Goal: Task Accomplishment & Management: Complete application form

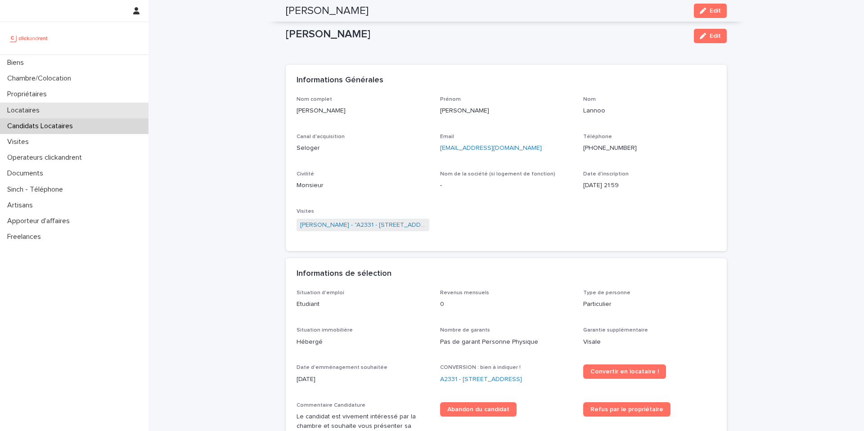
scroll to position [420, 0]
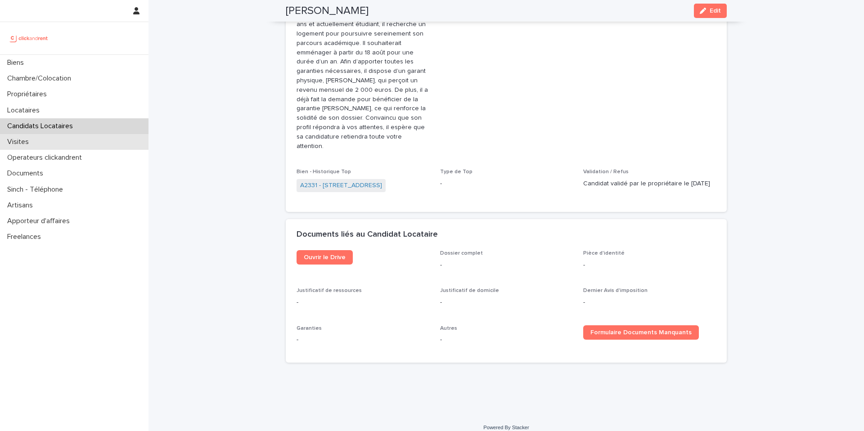
click at [50, 144] on div "Visites" at bounding box center [74, 142] width 149 height 16
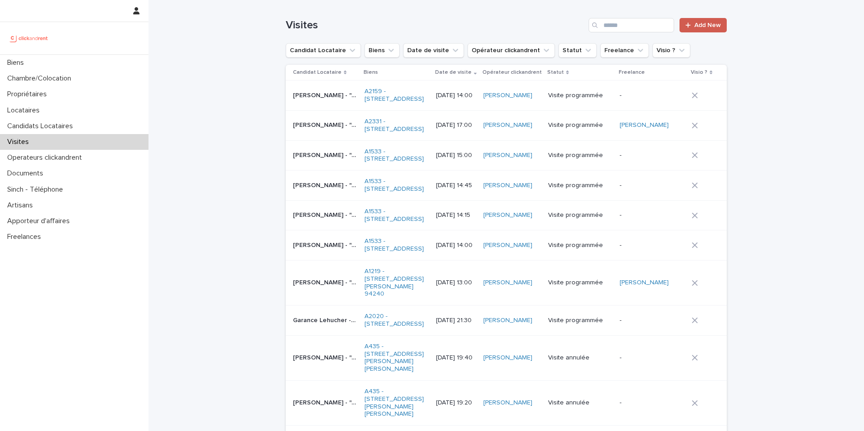
click at [702, 24] on span "Add New" at bounding box center [708, 25] width 27 height 6
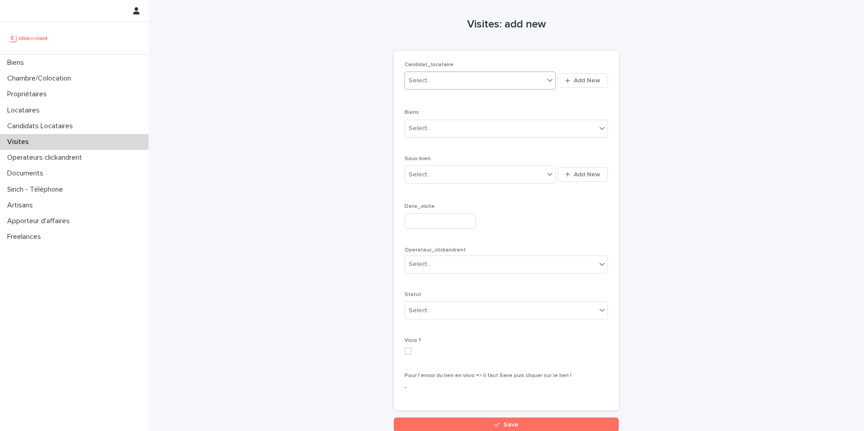
click at [440, 81] on div "Select..." at bounding box center [474, 80] width 139 height 15
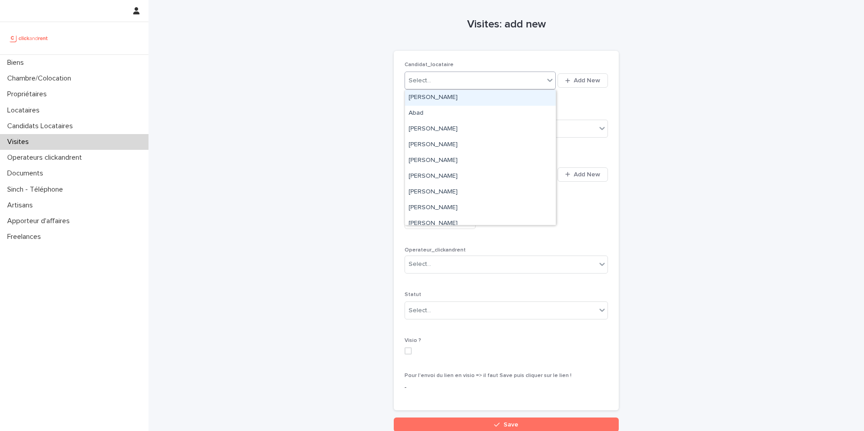
paste input "*********"
type input "*********"
click at [438, 97] on div "Axel Diss" at bounding box center [480, 98] width 151 height 16
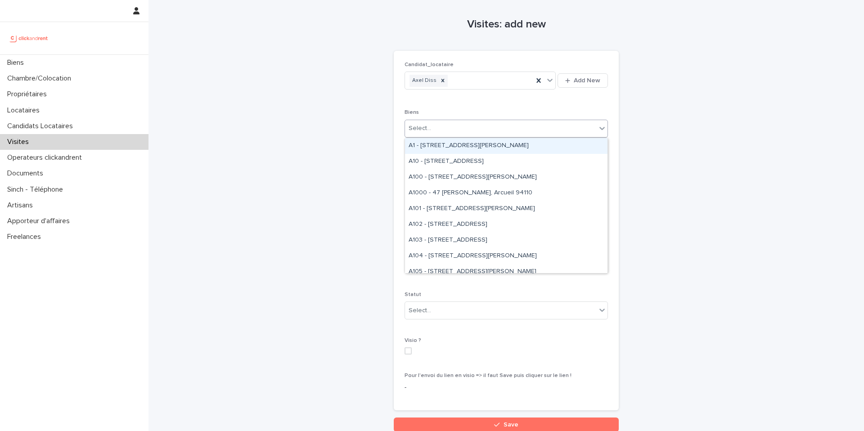
click at [437, 128] on div "Select..." at bounding box center [500, 128] width 191 height 15
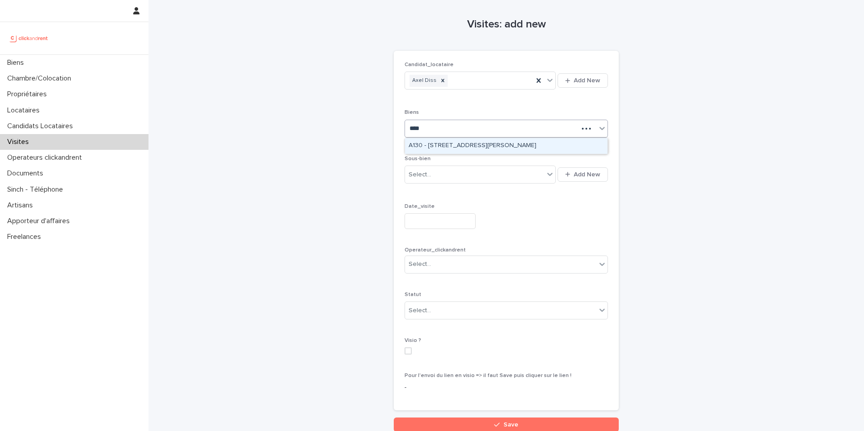
type input "*****"
click at [444, 149] on div "A1304 - 49bis Boulevard Bessières, Paris 75017" at bounding box center [506, 146] width 203 height 16
click at [440, 173] on div "Select..." at bounding box center [474, 174] width 139 height 15
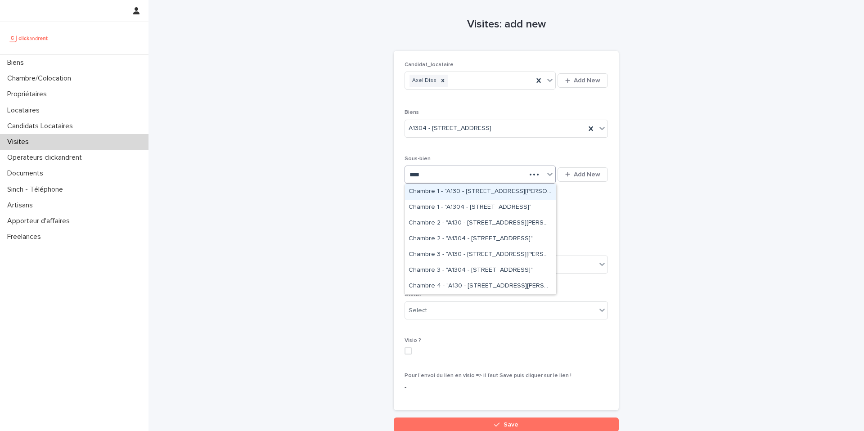
type input "*****"
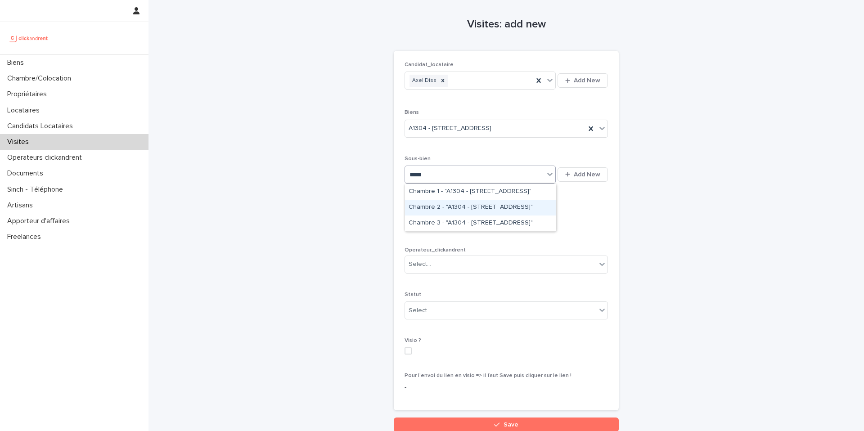
click at [447, 211] on div "Chambre 2 - "A1304 - 49bis Boulevard Bessières, Paris 75017"" at bounding box center [480, 208] width 151 height 16
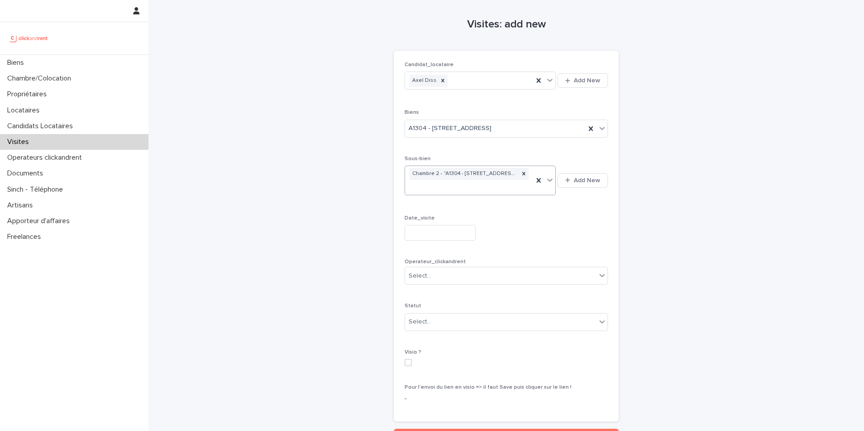
click at [419, 237] on input "text" at bounding box center [440, 233] width 71 height 16
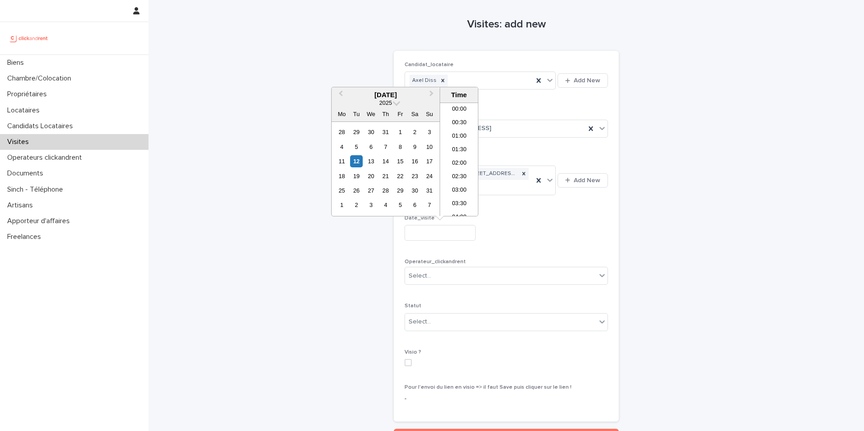
scroll to position [342, 0]
click at [374, 163] on div "13" at bounding box center [371, 161] width 12 height 12
click at [460, 211] on li "16:30" at bounding box center [459, 214] width 38 height 14
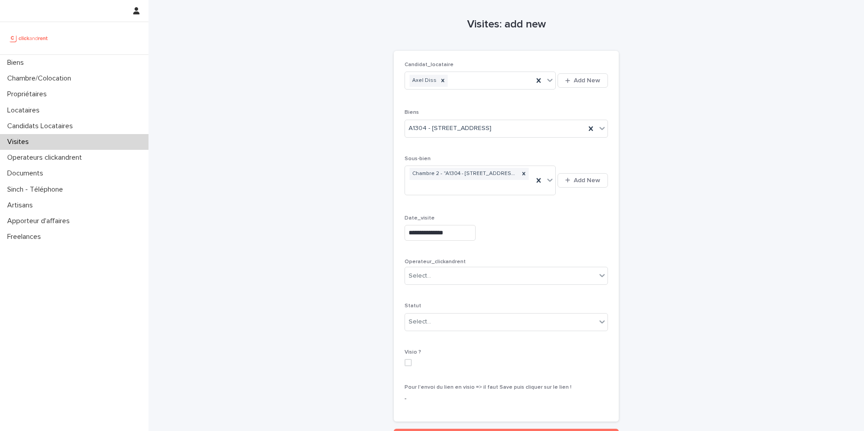
type input "**********"
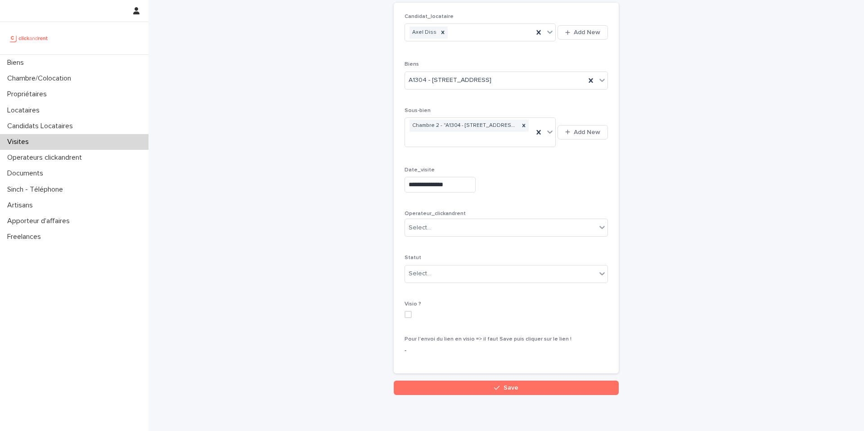
scroll to position [51, 0]
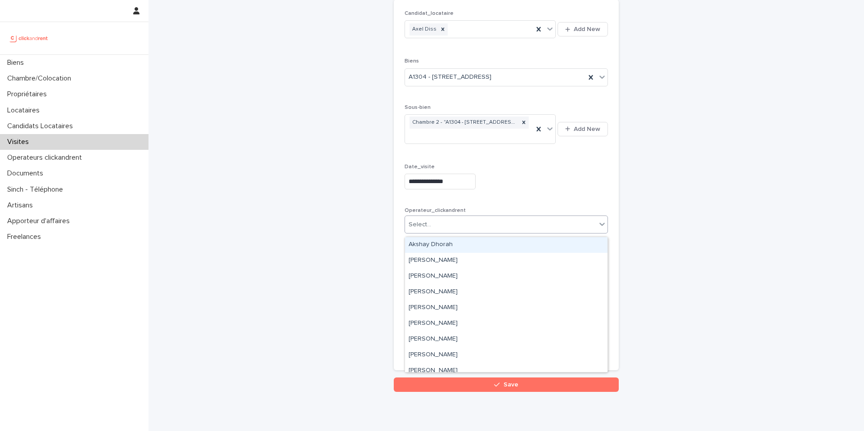
click at [493, 227] on div "Select..." at bounding box center [500, 224] width 191 height 15
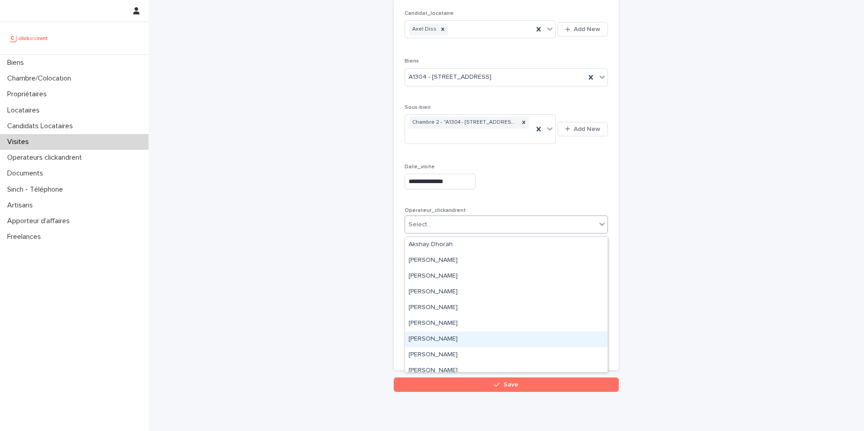
click at [447, 335] on div "Deepti Sumboo" at bounding box center [506, 340] width 203 height 16
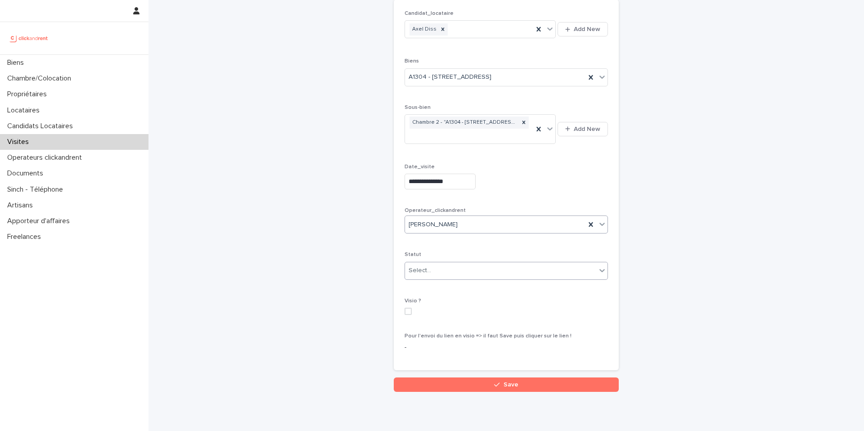
click at [467, 273] on div "Select..." at bounding box center [500, 270] width 191 height 15
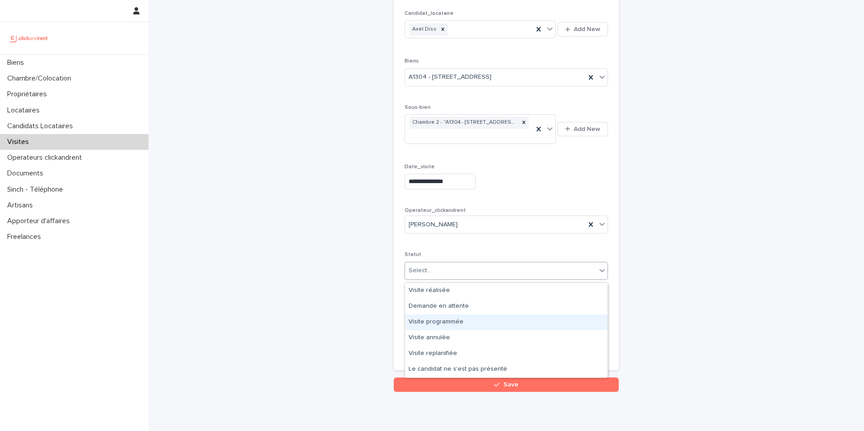
click at [452, 322] on div "Visite programmée" at bounding box center [506, 323] width 203 height 16
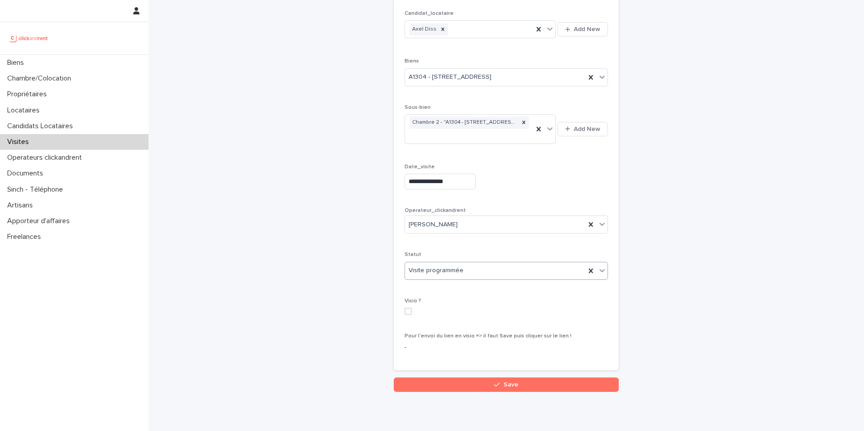
click at [409, 312] on span at bounding box center [408, 311] width 7 height 7
click at [446, 388] on button "Save" at bounding box center [506, 385] width 225 height 14
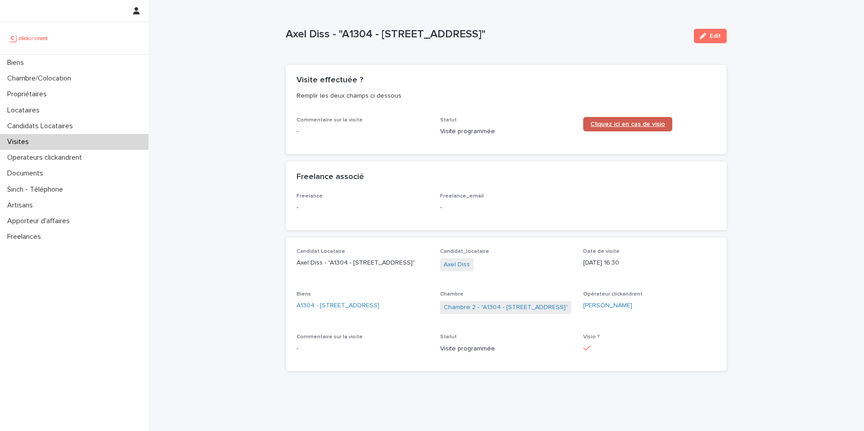
click at [606, 123] on span "Cliquez ici en cas de visio" at bounding box center [628, 124] width 75 height 6
click at [72, 83] on div "Chambre/Colocation" at bounding box center [74, 79] width 149 height 16
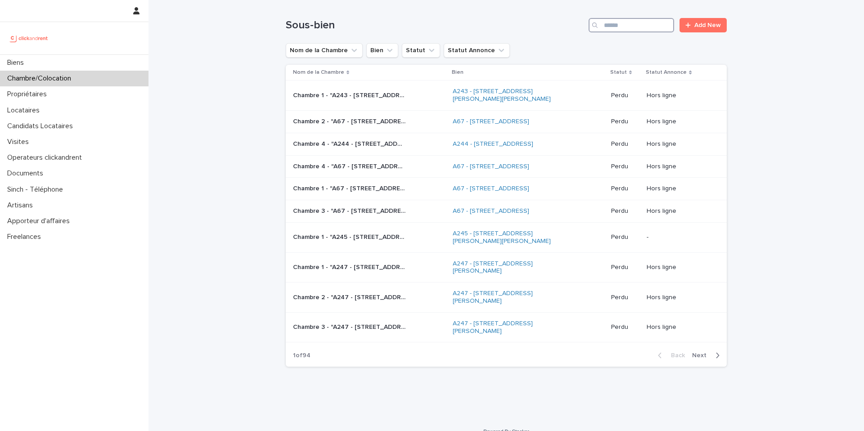
click at [614, 30] on input "Search" at bounding box center [632, 25] width 86 height 14
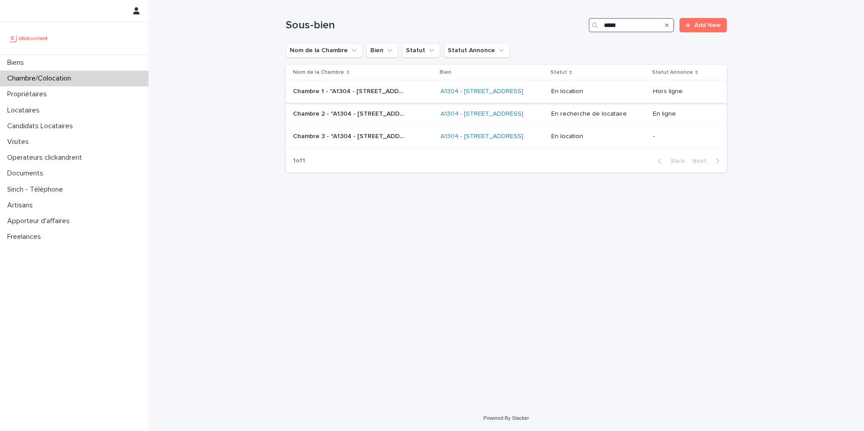
type input "*****"
click at [419, 103] on td "Chambre 1 - "A1304 - 49bis Boulevard Bessières, Paris 75017" Chambre 1 - "A1304…" at bounding box center [361, 92] width 151 height 23
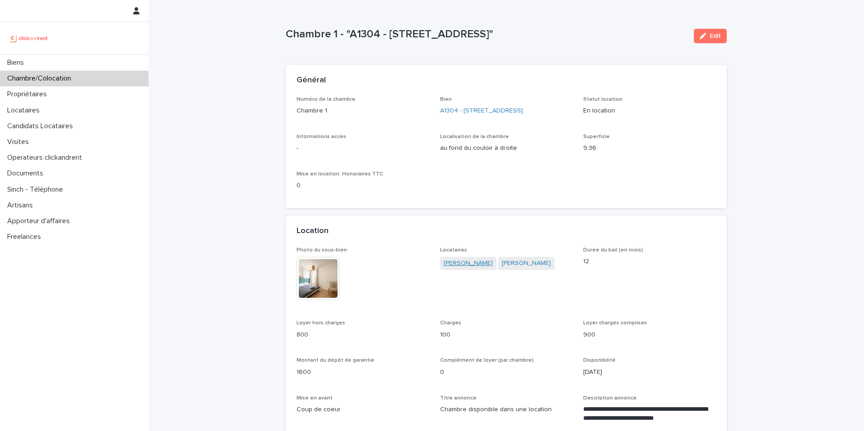
click at [460, 266] on link "Mathéo Bobin" at bounding box center [468, 263] width 49 height 9
click at [509, 262] on link "Claire Lahmadi" at bounding box center [526, 263] width 49 height 9
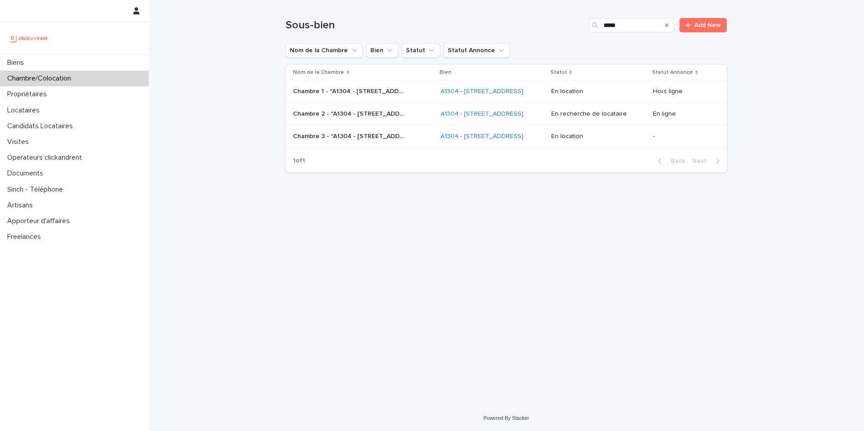
click at [367, 140] on p "Chambre 3 - "A1304 - 49bis Boulevard Bessières, Paris 75017"" at bounding box center [350, 135] width 114 height 9
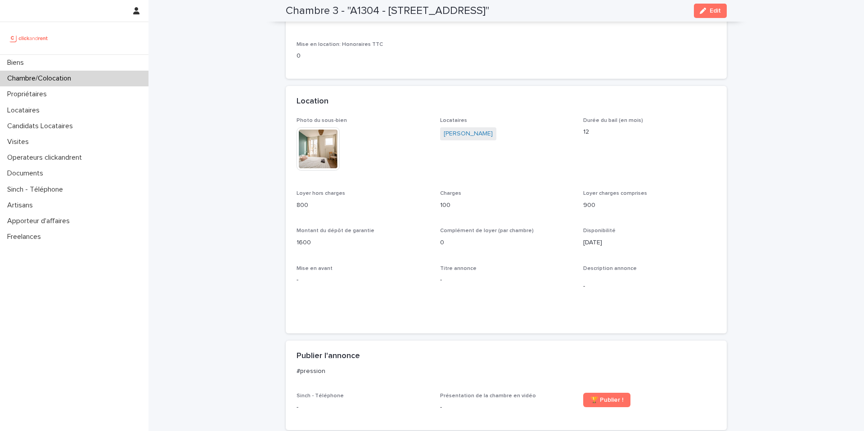
scroll to position [124, 0]
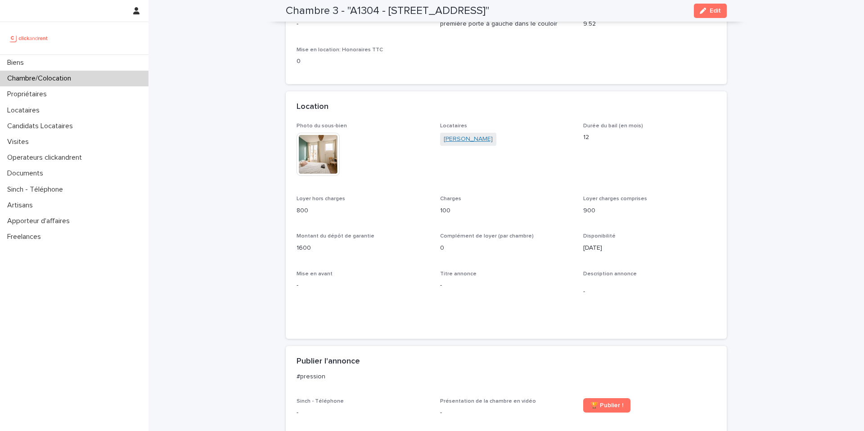
click at [491, 143] on link "Guillaume Gueyraud" at bounding box center [468, 139] width 49 height 9
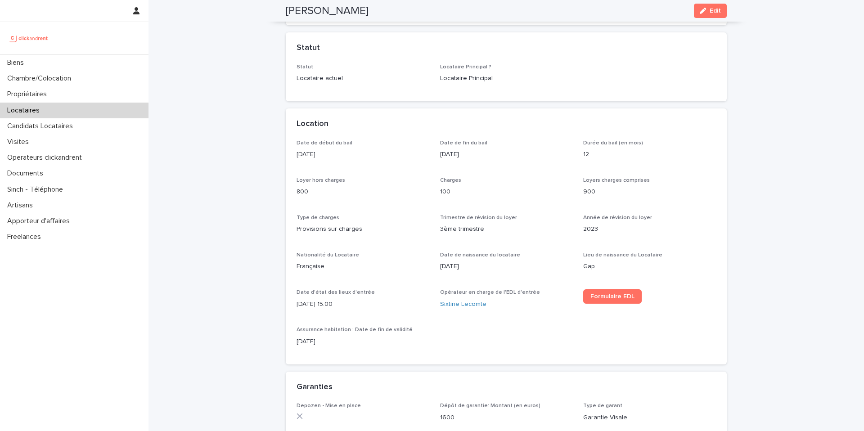
scroll to position [192, 0]
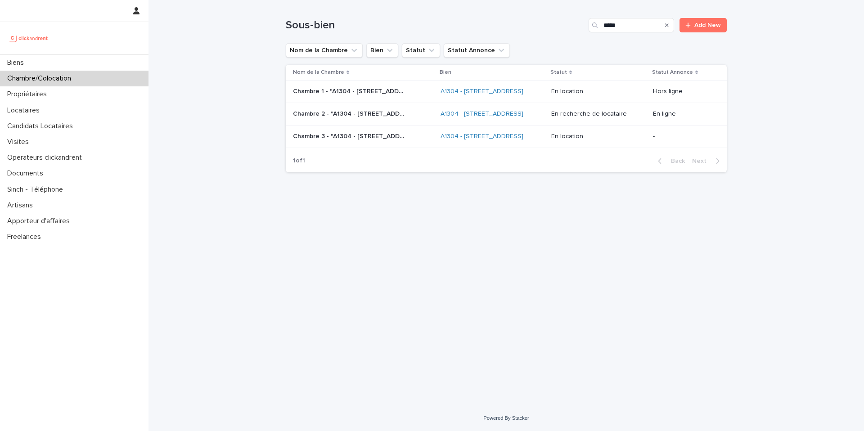
click at [402, 95] on p "Chambre 1 - "A1304 - 49bis Boulevard Bessières, Paris 75017"" at bounding box center [350, 90] width 114 height 9
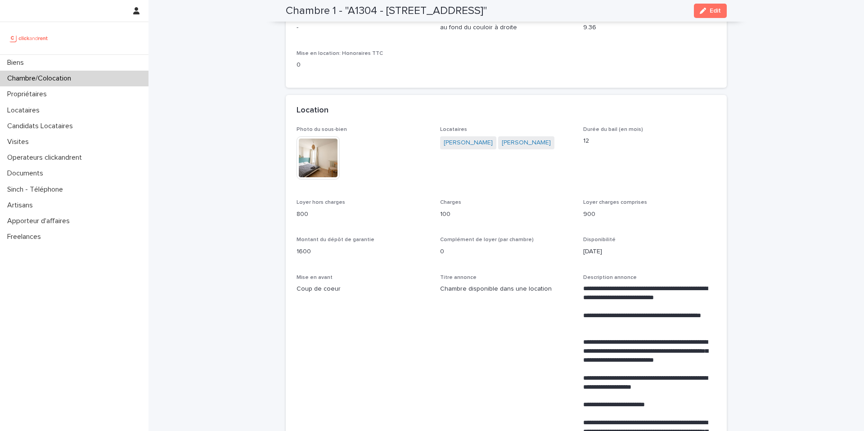
scroll to position [113, 0]
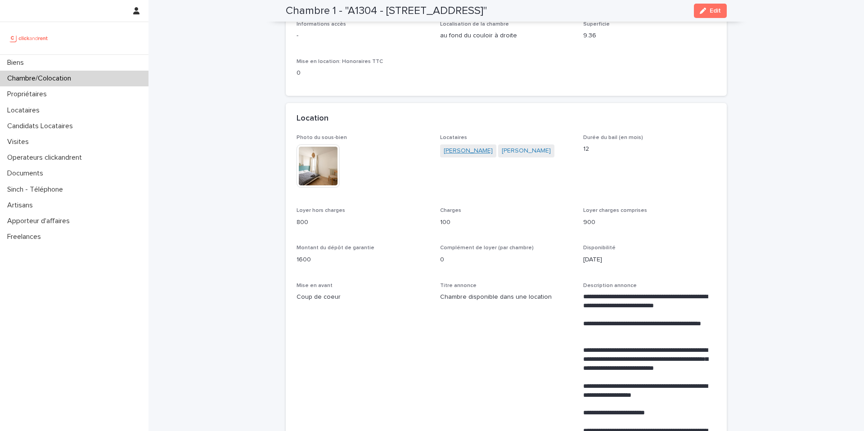
click at [469, 152] on link "Mathéo Bobin" at bounding box center [468, 150] width 49 height 9
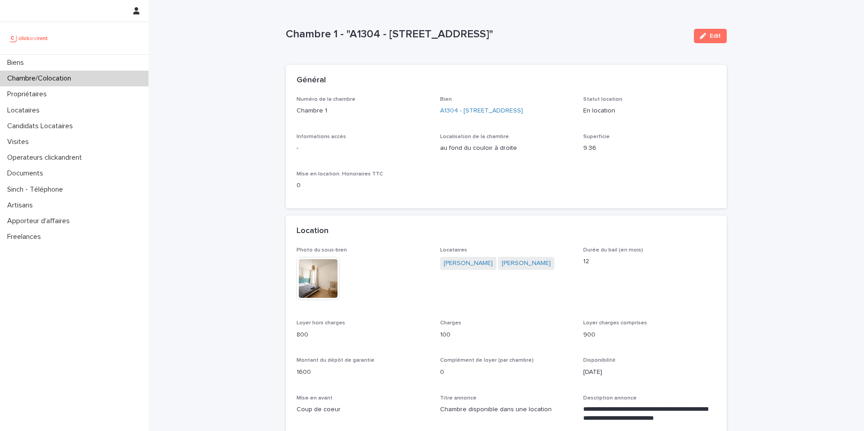
click at [465, 269] on span "Claire Lahmadi" at bounding box center [468, 263] width 56 height 13
click at [466, 262] on link "Claire Lahmadi" at bounding box center [468, 263] width 49 height 9
click at [527, 267] on link "Claire Lahmadi" at bounding box center [526, 263] width 49 height 9
click at [68, 81] on p "Chambre/Colocation" at bounding box center [41, 78] width 75 height 9
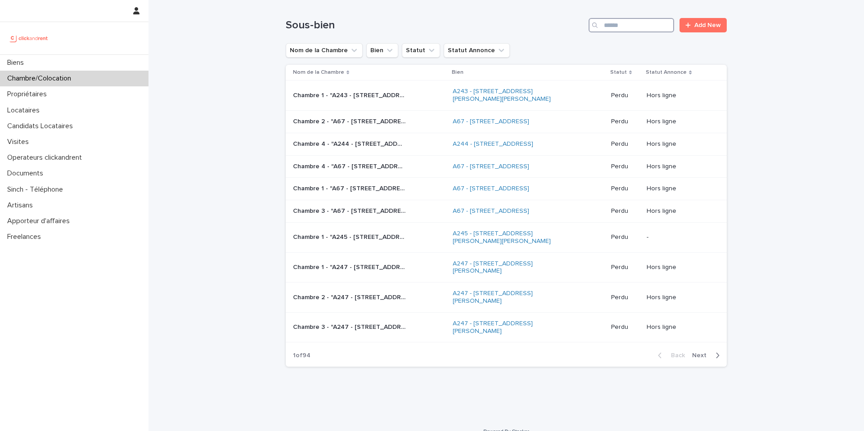
click at [642, 29] on input "Search" at bounding box center [632, 25] width 86 height 14
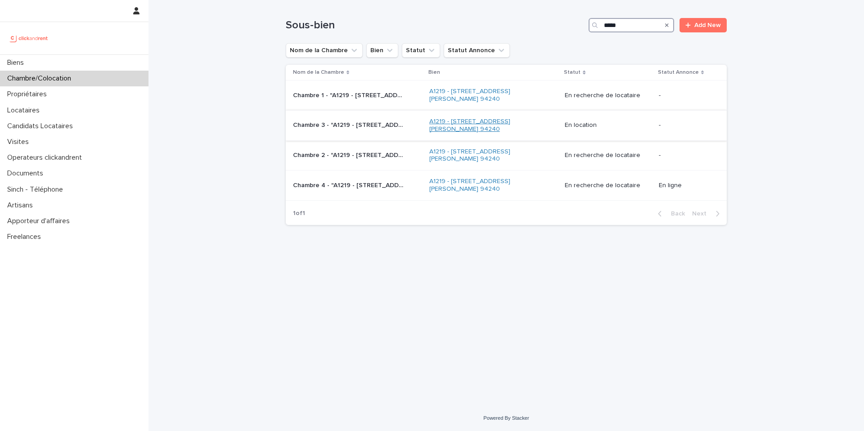
type input "*****"
click at [504, 131] on link "A1219 - 32 avenue Jules Gravereaux, L'Haÿ-les-Roses 94240" at bounding box center [485, 125] width 113 height 15
click at [365, 131] on div "Chambre 3 - "A1219 - 32 avenue Jules Gravereaux, L'Haÿ-les-Roses 94240" Chambre…" at bounding box center [357, 125] width 129 height 15
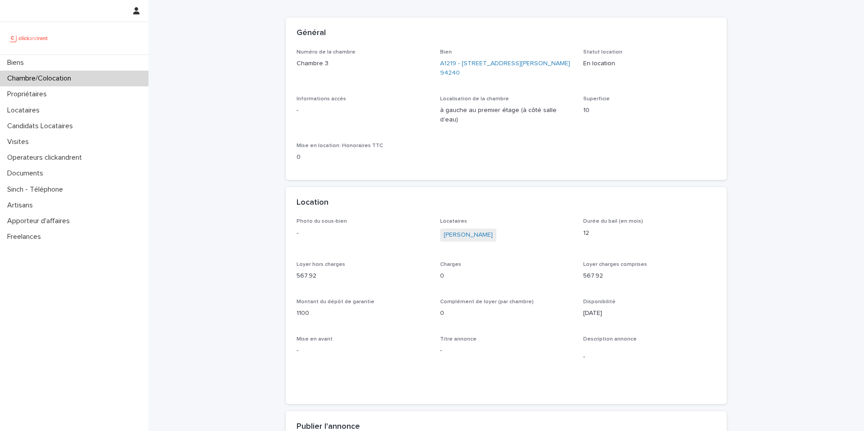
scroll to position [51, 0]
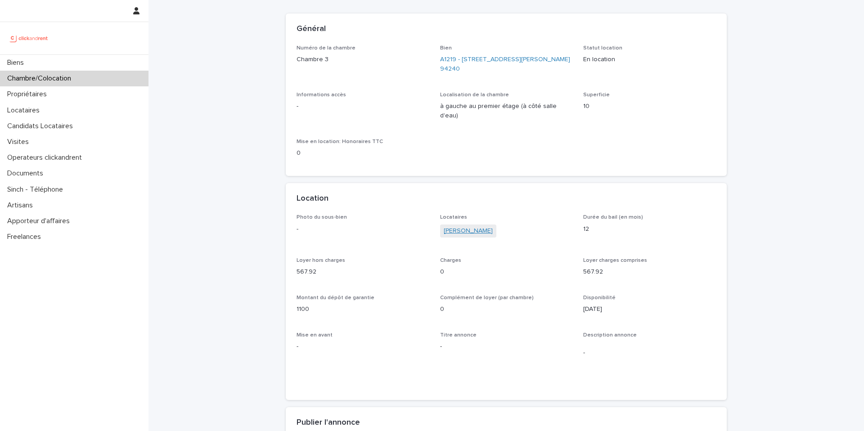
click at [466, 226] on link "Martin Vannier" at bounding box center [468, 230] width 49 height 9
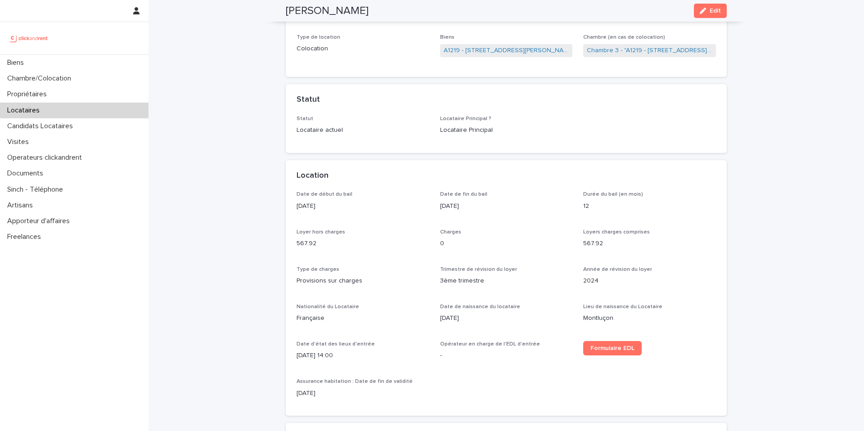
scroll to position [148, 0]
